Goal: Task Accomplishment & Management: Use online tool/utility

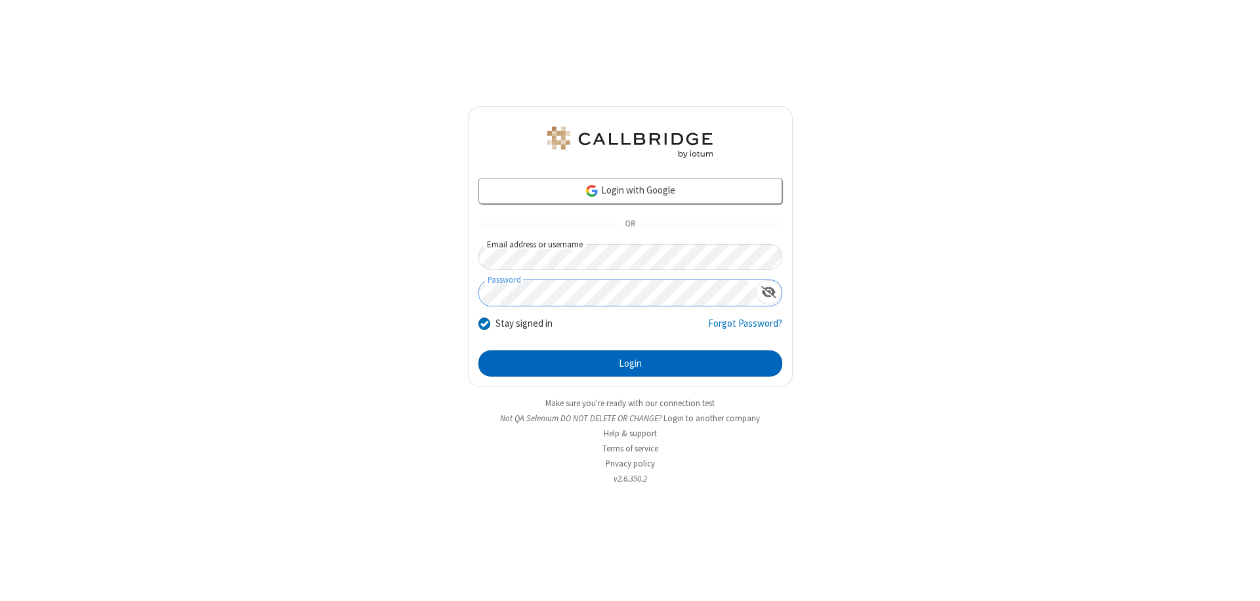
click at [630, 363] on button "Login" at bounding box center [630, 363] width 304 height 26
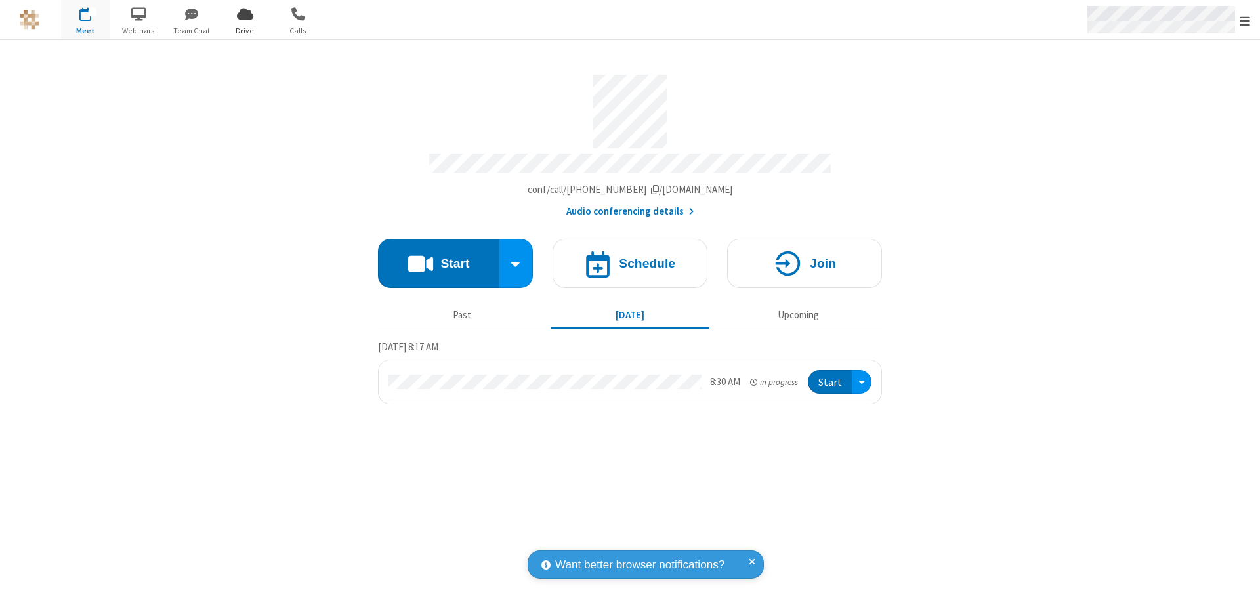
click at [1244, 20] on span "Open menu" at bounding box center [1244, 20] width 10 height 13
click at [245, 30] on span "Drive" at bounding box center [244, 31] width 49 height 12
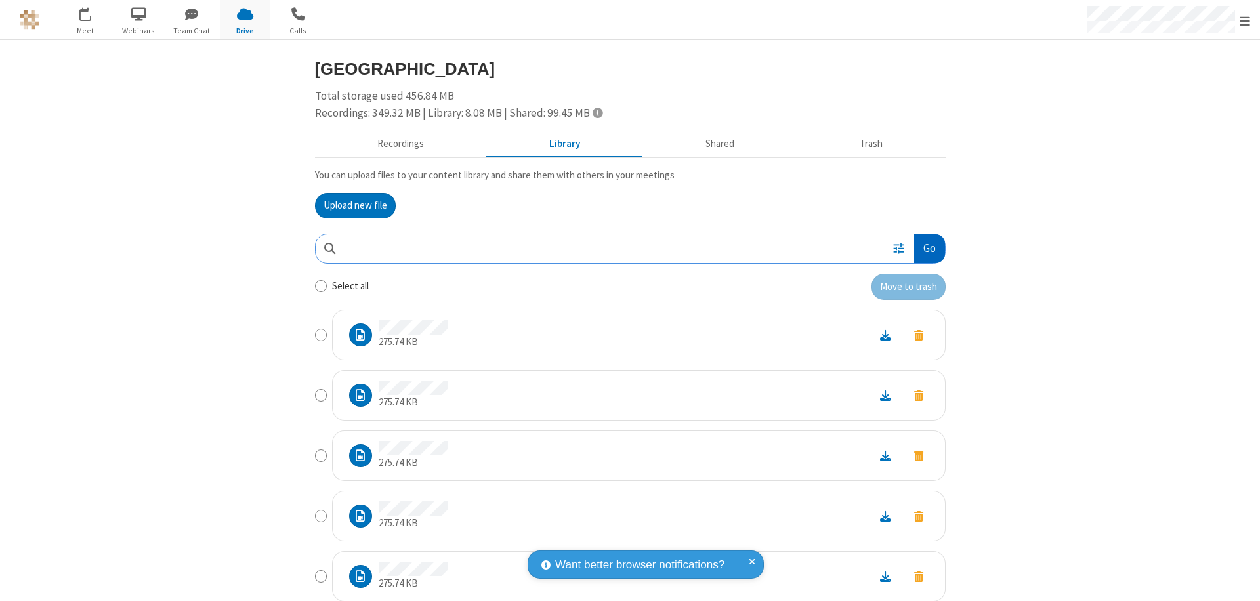
click at [924, 248] on button "Go" at bounding box center [929, 249] width 30 height 30
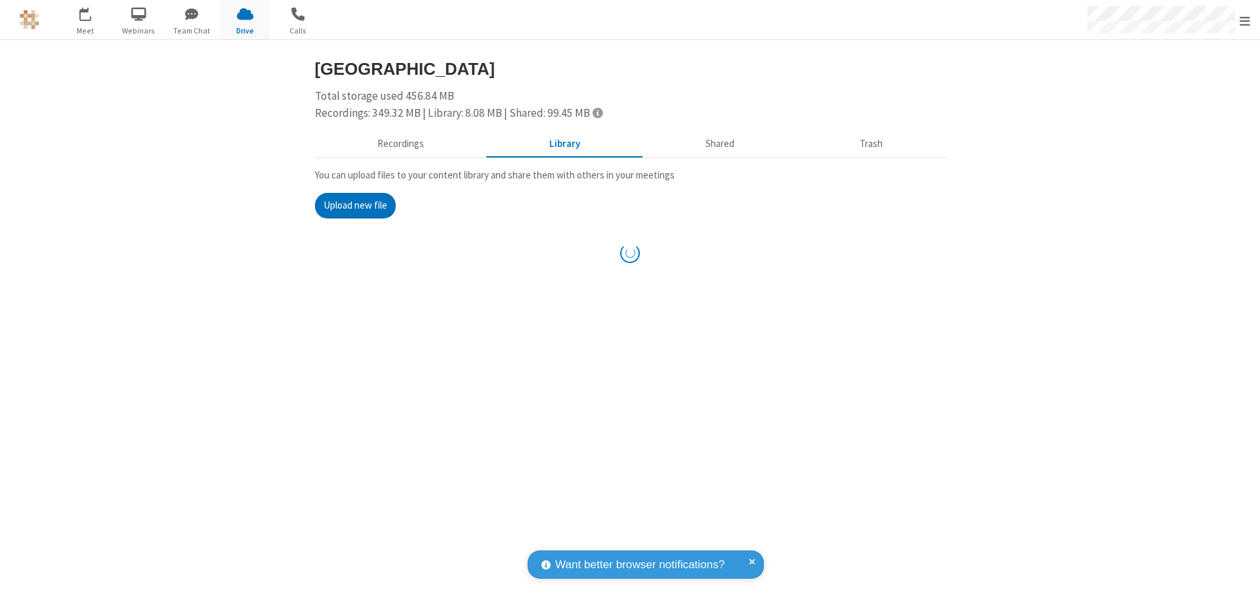
click at [355, 205] on button "Upload new file" at bounding box center [355, 206] width 81 height 26
